Goal: Navigation & Orientation: Find specific page/section

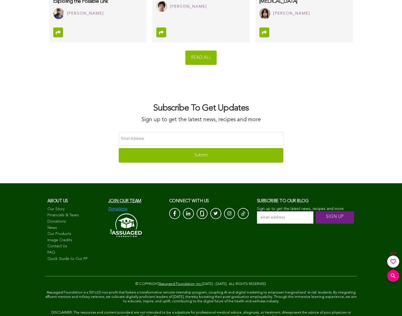
scroll to position [3712, 0]
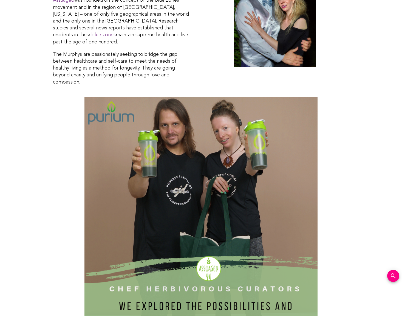
scroll to position [1152, 0]
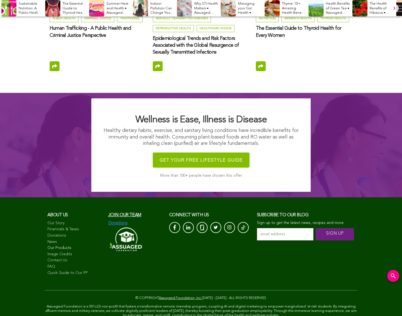
scroll to position [2047, 0]
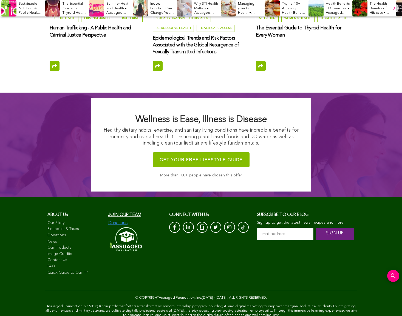
click at [55, 263] on link "FAQ" at bounding box center [74, 265] width 55 height 5
